Goal: Task Accomplishment & Management: Manage account settings

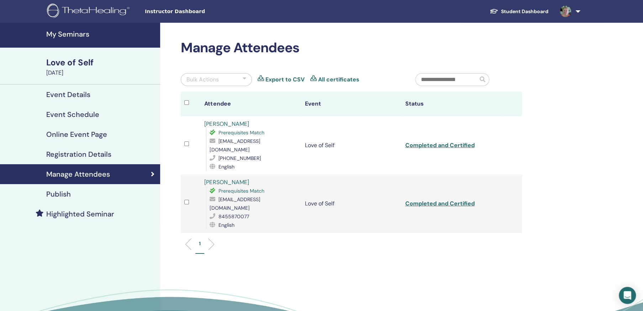
click at [282, 154] on div "[PHONE_NUMBER]" at bounding box center [253, 158] width 88 height 9
click at [577, 11] on link at bounding box center [568, 11] width 29 height 23
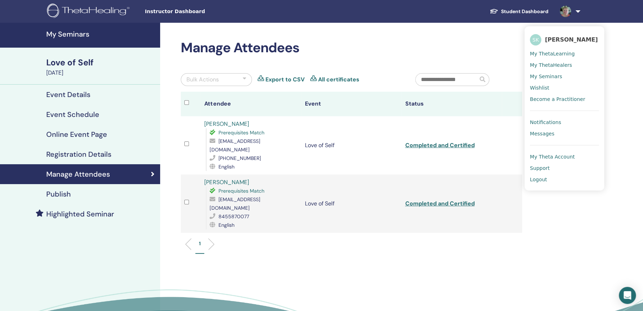
click at [539, 178] on span "Logout" at bounding box center [538, 179] width 17 height 6
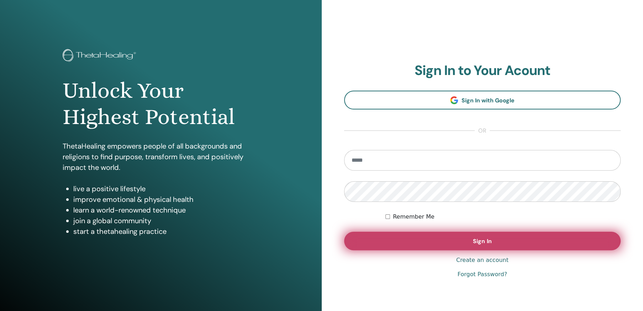
type input "**********"
click at [487, 240] on span "Sign In" at bounding box center [482, 241] width 18 height 7
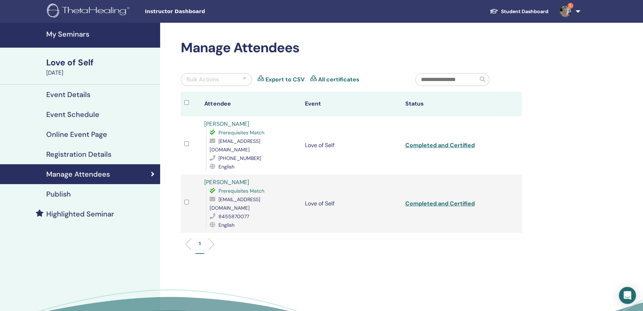
click at [569, 4] on span "1" at bounding box center [570, 6] width 6 height 6
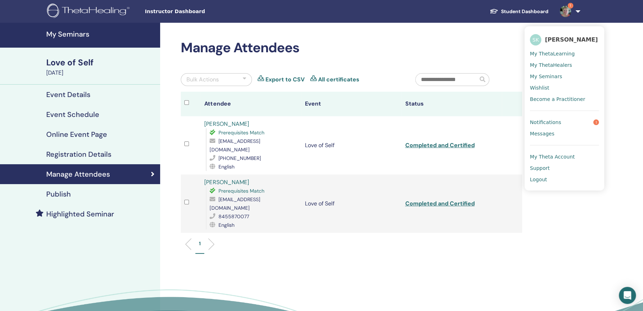
click at [548, 121] on span "Notifications" at bounding box center [545, 122] width 31 height 6
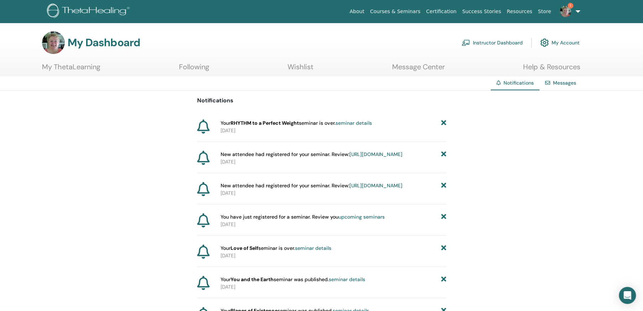
click at [362, 123] on link "seminar details" at bounding box center [353, 123] width 36 height 6
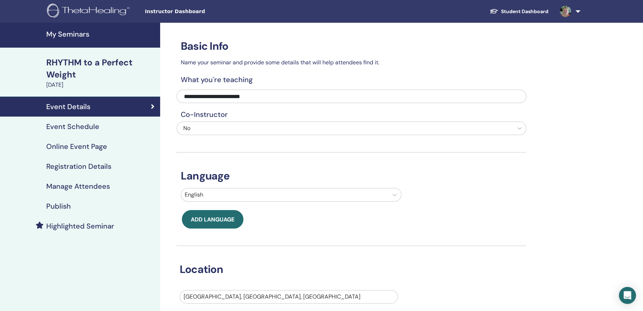
click at [75, 32] on h4 "My Seminars" at bounding box center [101, 34] width 110 height 9
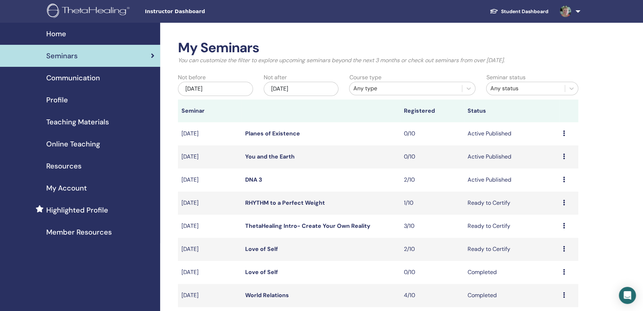
click at [563, 202] on icon at bounding box center [564, 203] width 2 height 6
click at [549, 229] on link "Attendees" at bounding box center [545, 228] width 27 height 7
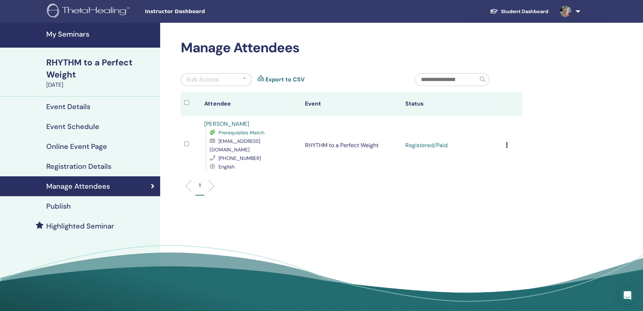
click at [506, 142] on icon at bounding box center [506, 145] width 2 height 6
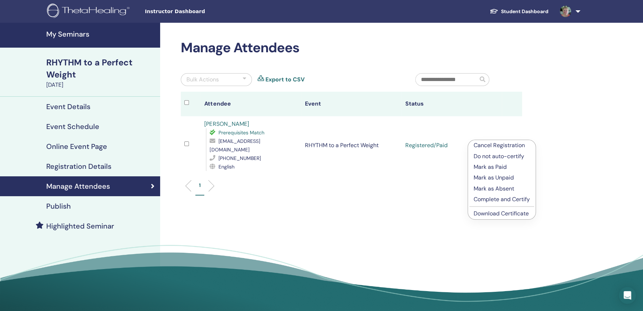
click at [508, 198] on p "Complete and Certify" at bounding box center [501, 199] width 56 height 9
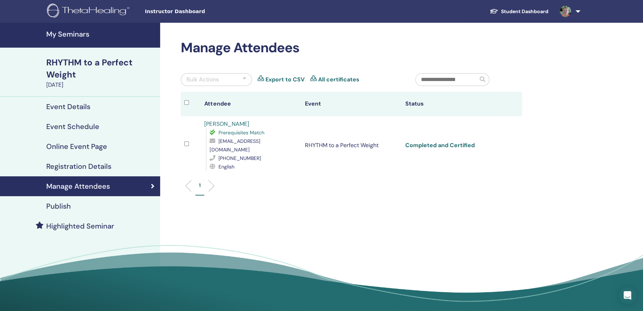
click at [435, 142] on link "Completed and Certified" at bounding box center [439, 145] width 69 height 7
click at [84, 7] on img at bounding box center [89, 12] width 85 height 16
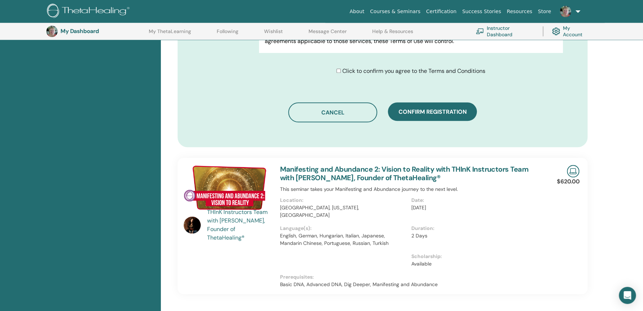
scroll to position [444, 0]
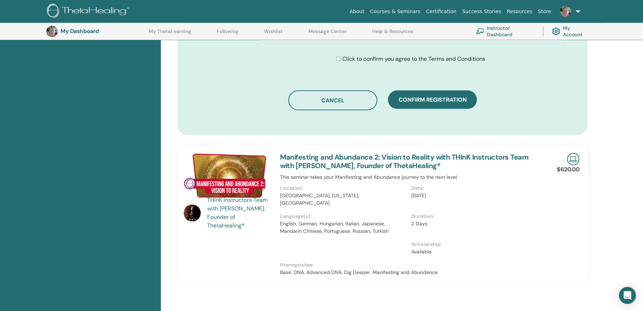
click at [365, 159] on link "Manifesting and Abundance 2: Vision to Reality with THInK Instructors Team with…" at bounding box center [404, 162] width 248 height 18
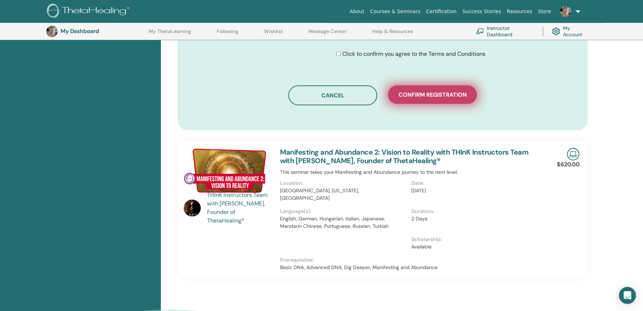
scroll to position [479, 0]
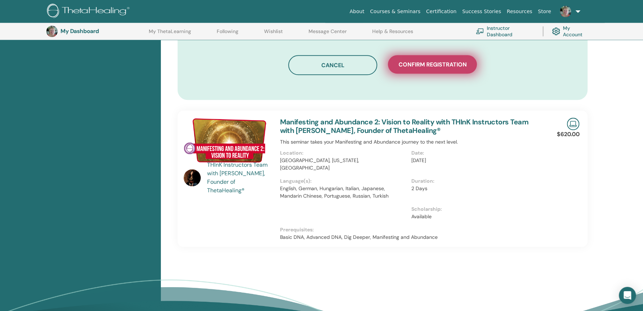
click at [438, 63] on span "Confirm registration" at bounding box center [432, 64] width 68 height 7
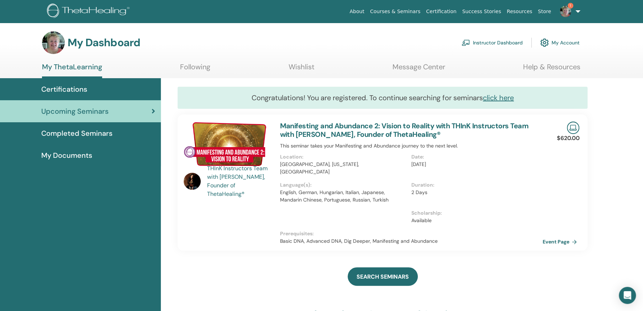
click at [501, 42] on link "Instructor Dashboard" at bounding box center [491, 43] width 61 height 16
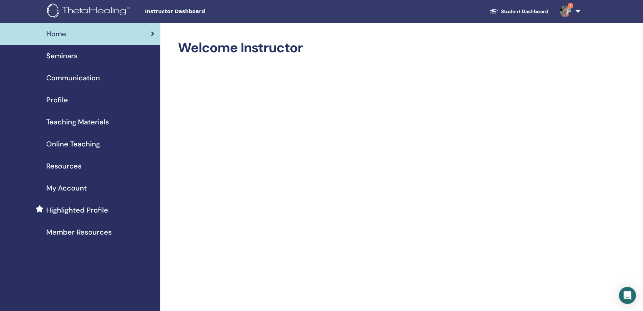
click at [88, 142] on span "Online Teaching" at bounding box center [73, 144] width 54 height 11
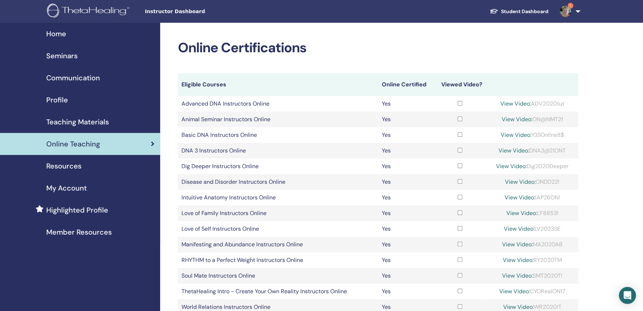
click at [64, 120] on span "Teaching Materials" at bounding box center [77, 122] width 63 height 11
